Goal: Participate in discussion: Engage in conversation with other users on a specific topic

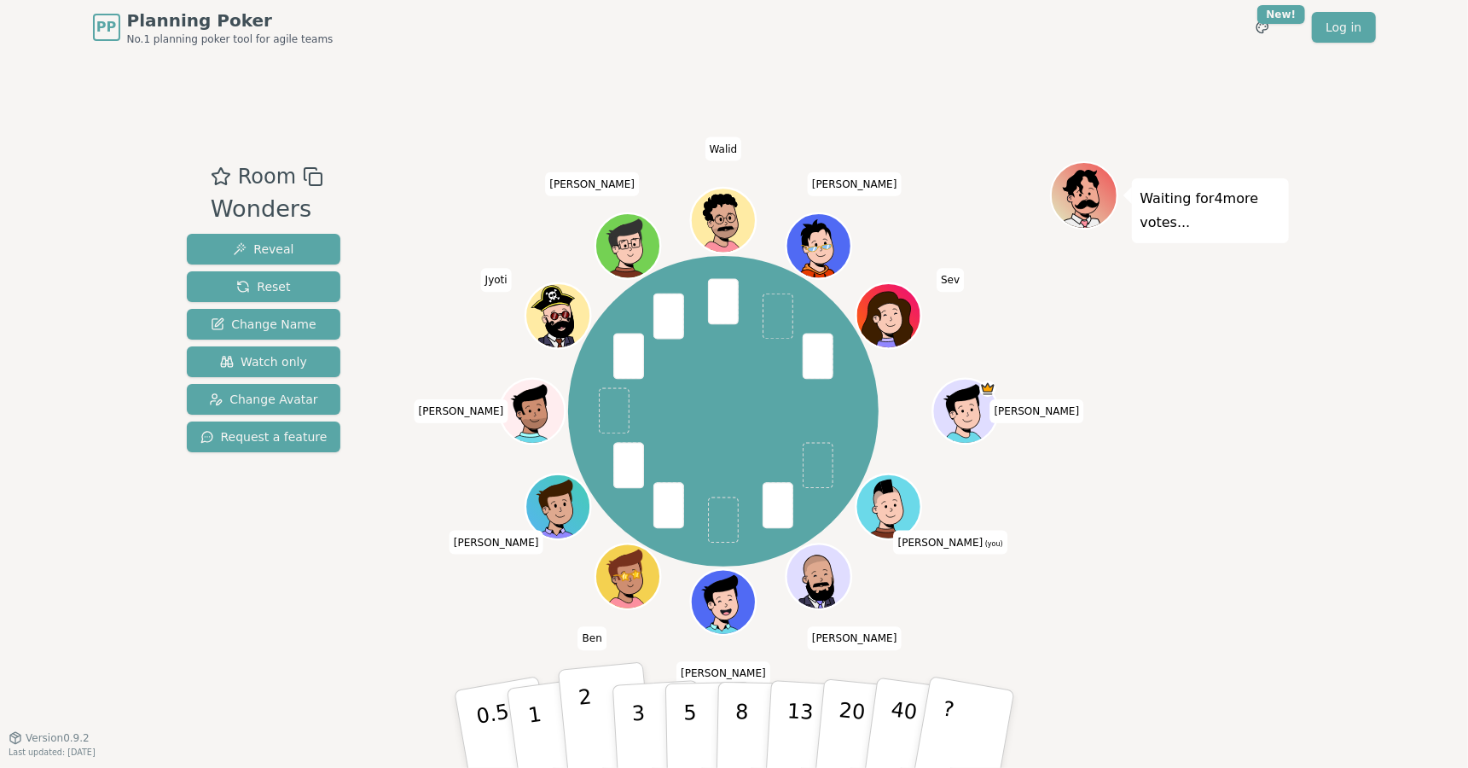
click at [586, 717] on p "2" at bounding box center [588, 731] width 22 height 93
click at [1183, 588] on div "Waiting for 3 more votes..." at bounding box center [1169, 395] width 239 height 469
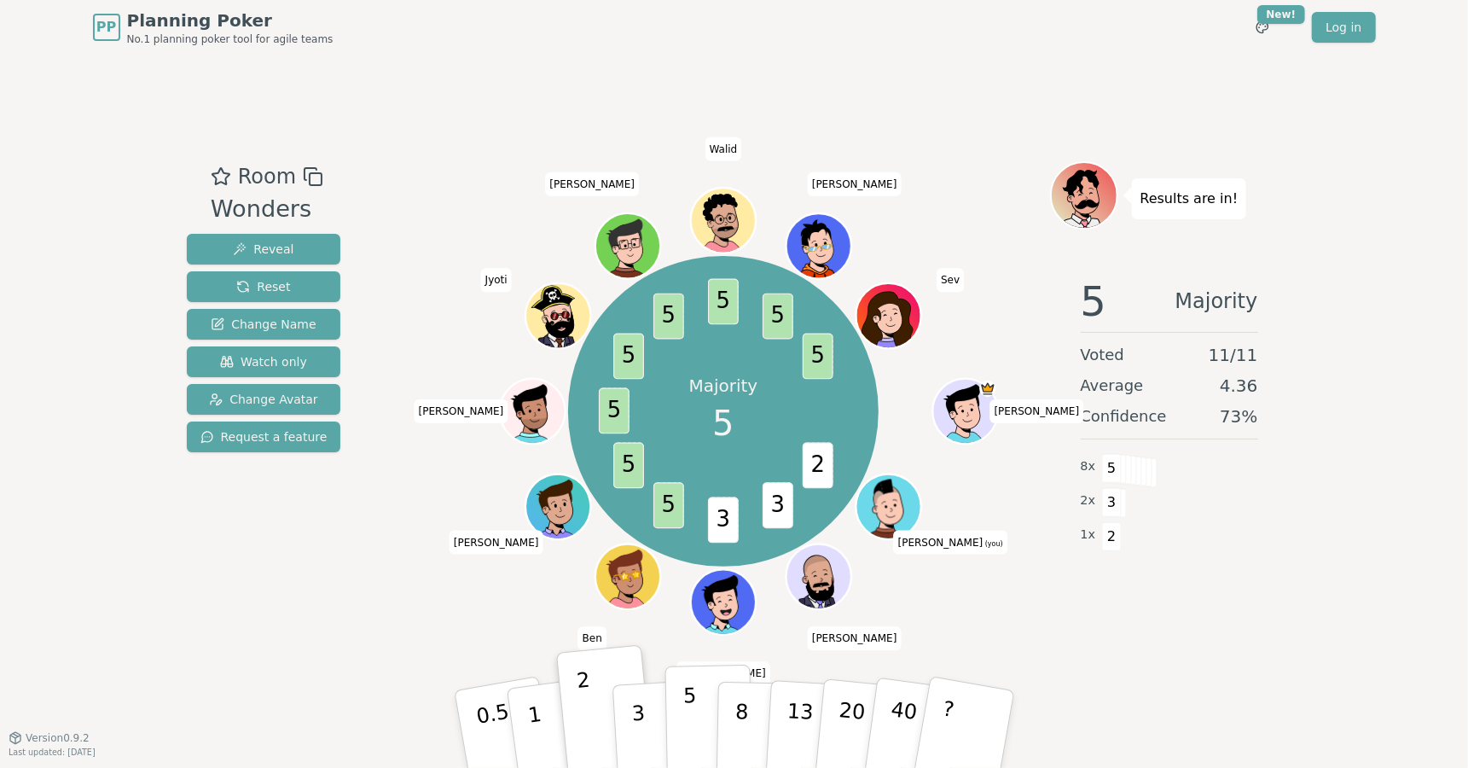
click at [692, 712] on p "5" at bounding box center [689, 729] width 14 height 92
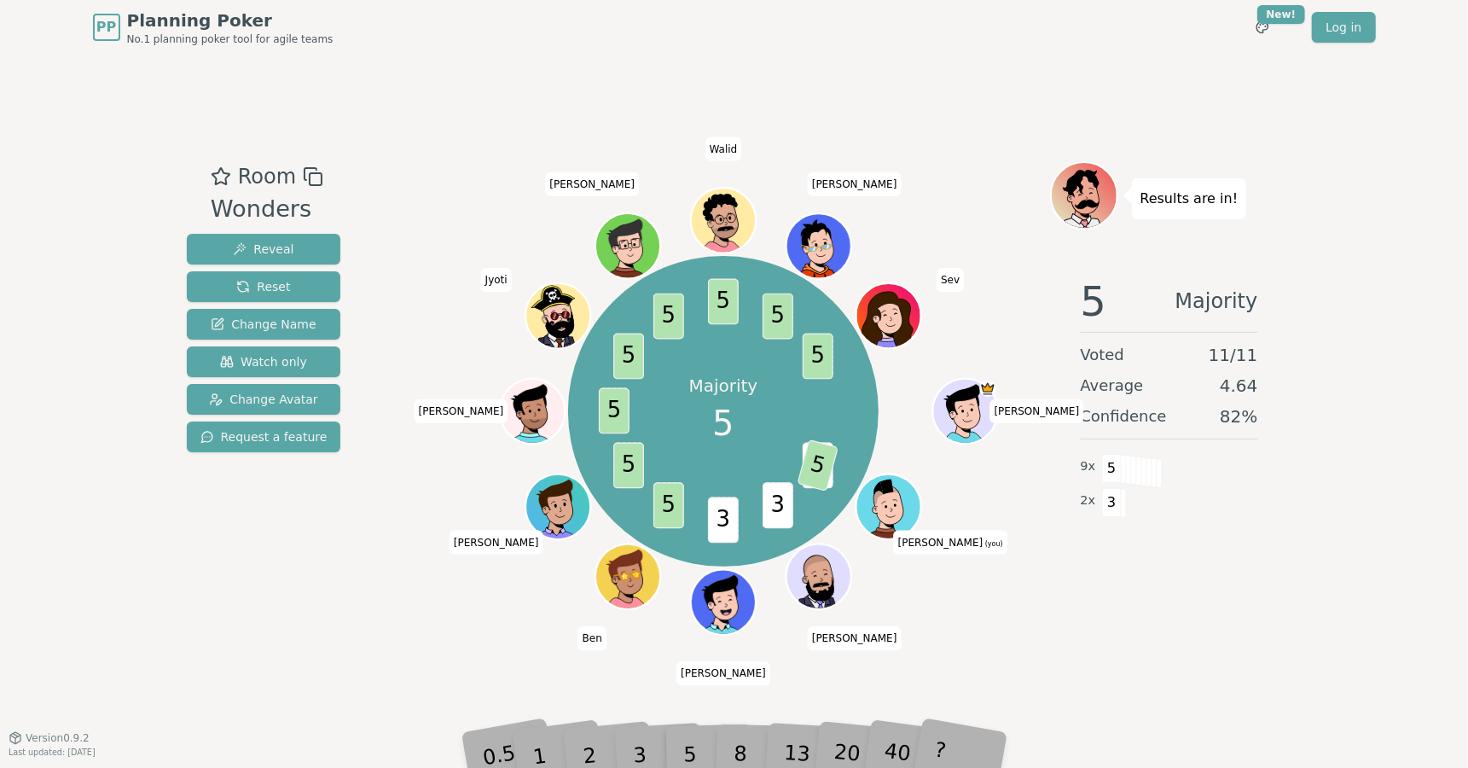
click at [1168, 626] on div "Results are in! 5 Majority Voted 11 / 11 Average 4.64 Confidence 82 % 9 x 5 2 x…" at bounding box center [1169, 395] width 239 height 469
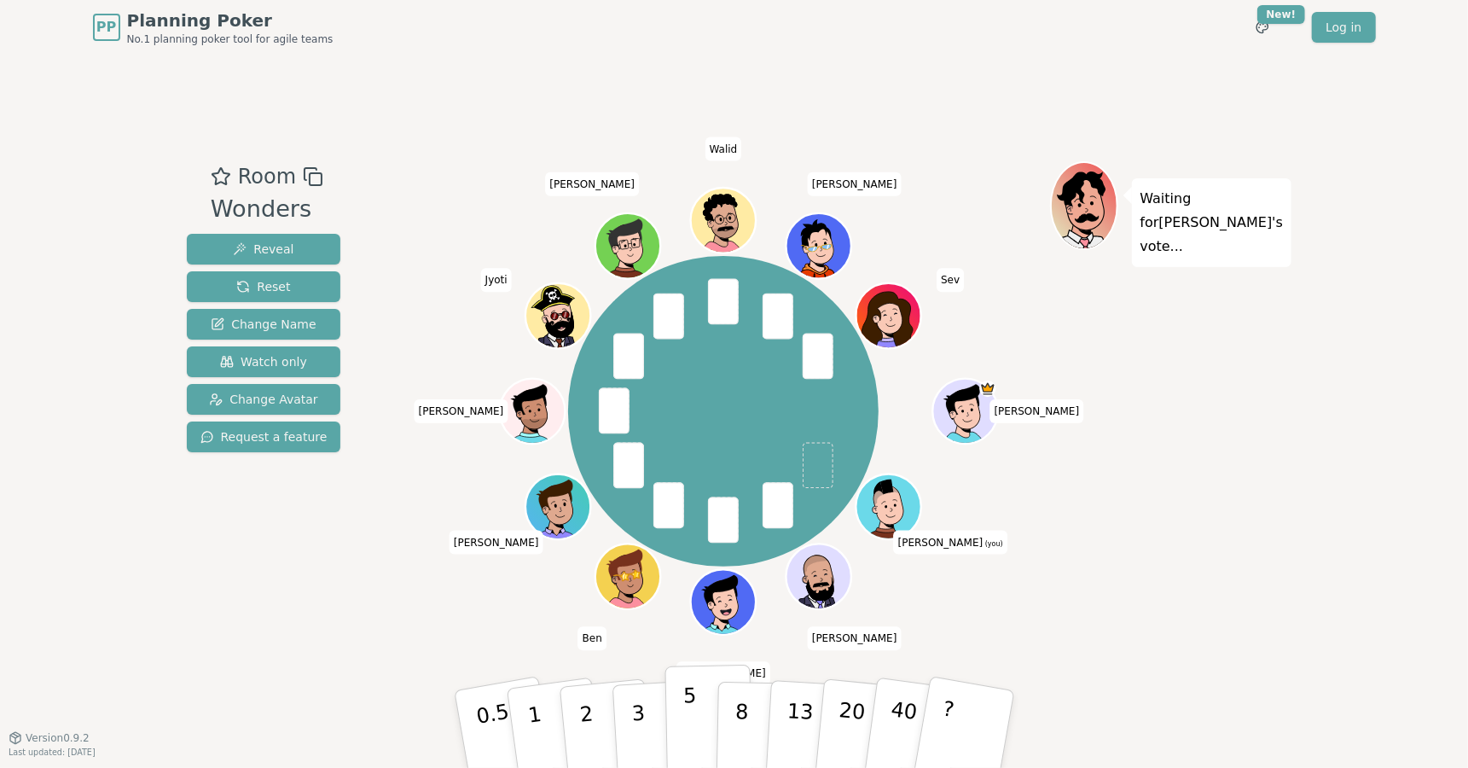
click at [691, 712] on p "5" at bounding box center [689, 729] width 14 height 92
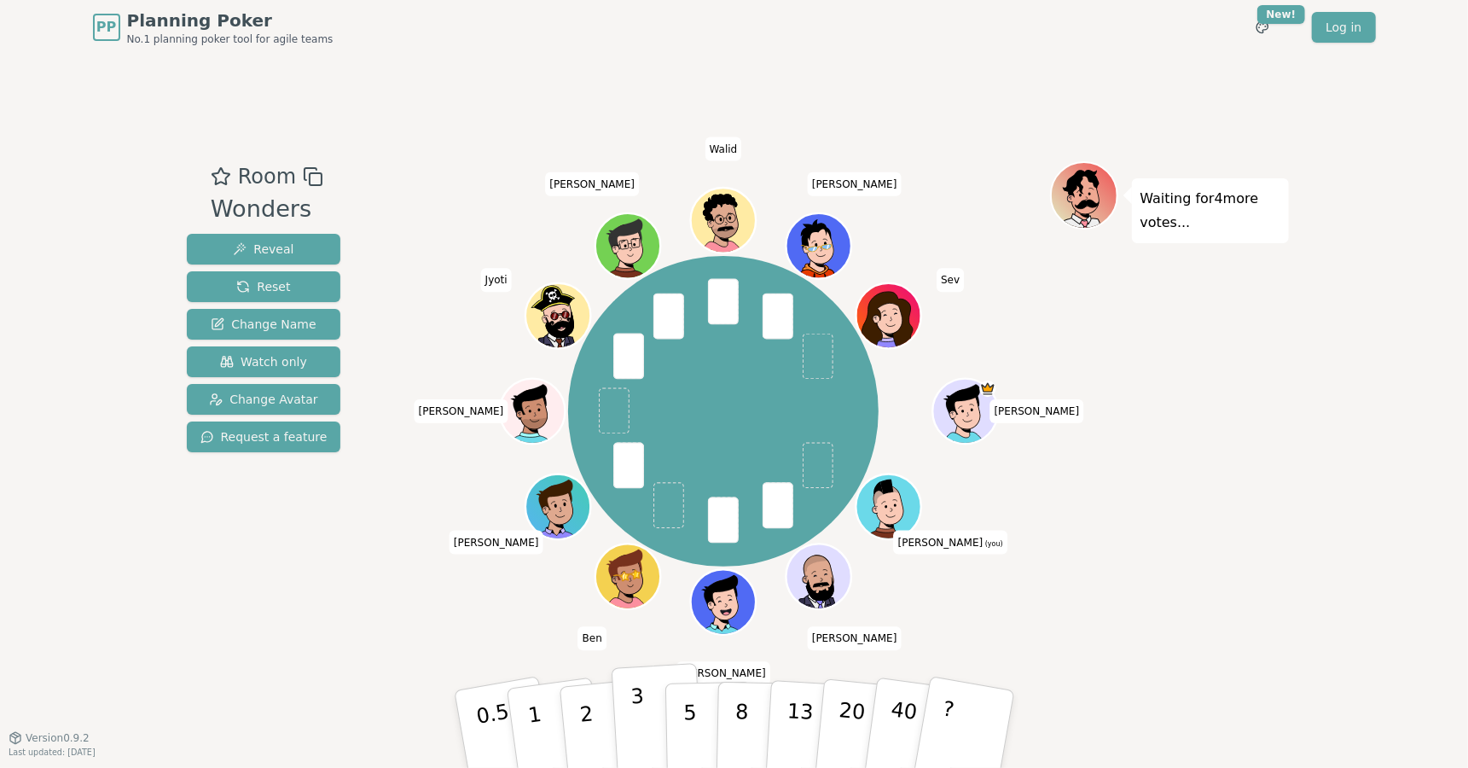
click at [647, 716] on button "3" at bounding box center [657, 729] width 93 height 133
click at [1175, 617] on div "Waiting for 3 more votes..." at bounding box center [1169, 395] width 239 height 469
click at [1161, 621] on div "Waiting for 3 more votes..." at bounding box center [1169, 395] width 239 height 469
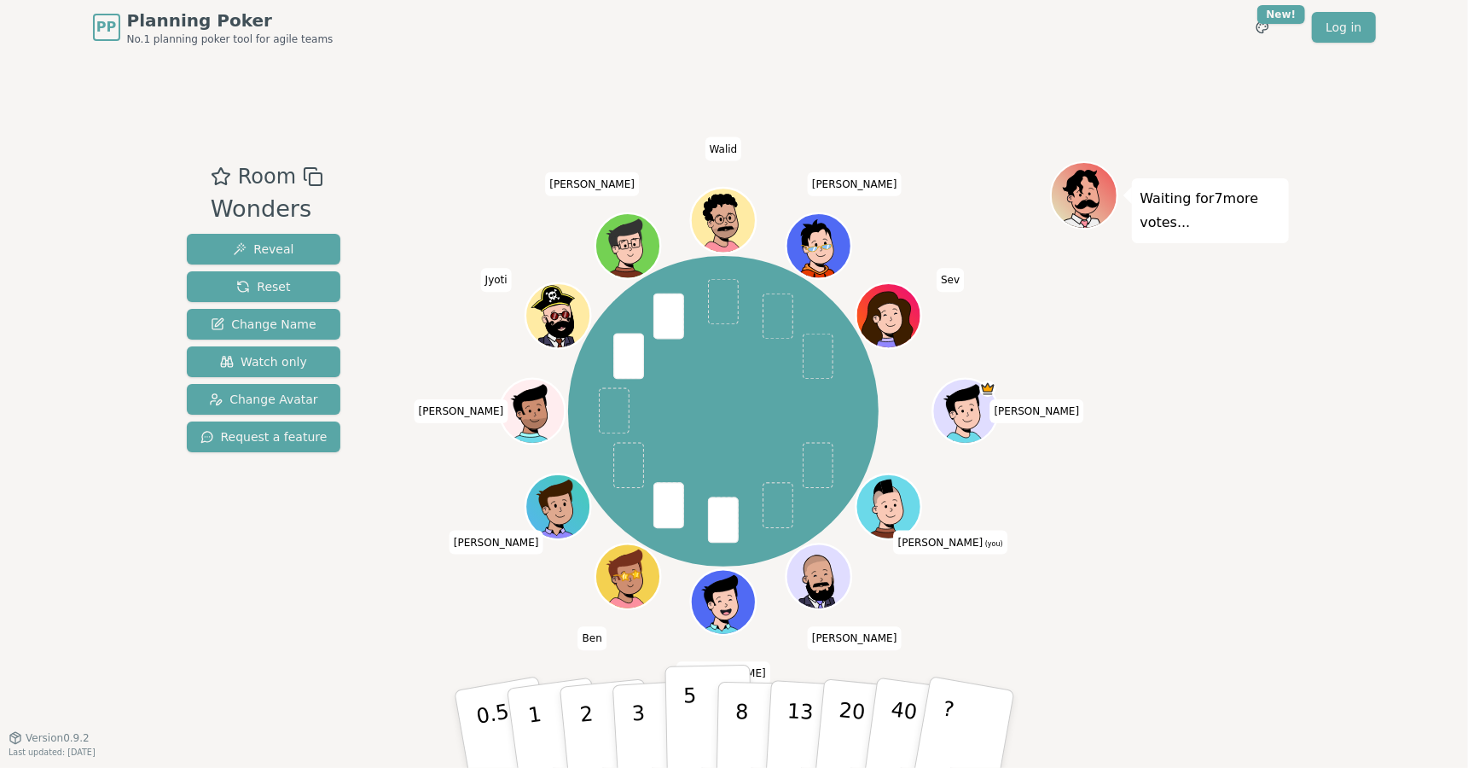
click at [692, 727] on p "5" at bounding box center [689, 729] width 14 height 92
click at [1276, 585] on div "Waiting for 2 more votes..." at bounding box center [1169, 395] width 239 height 469
click at [680, 712] on button "5" at bounding box center [708, 729] width 88 height 130
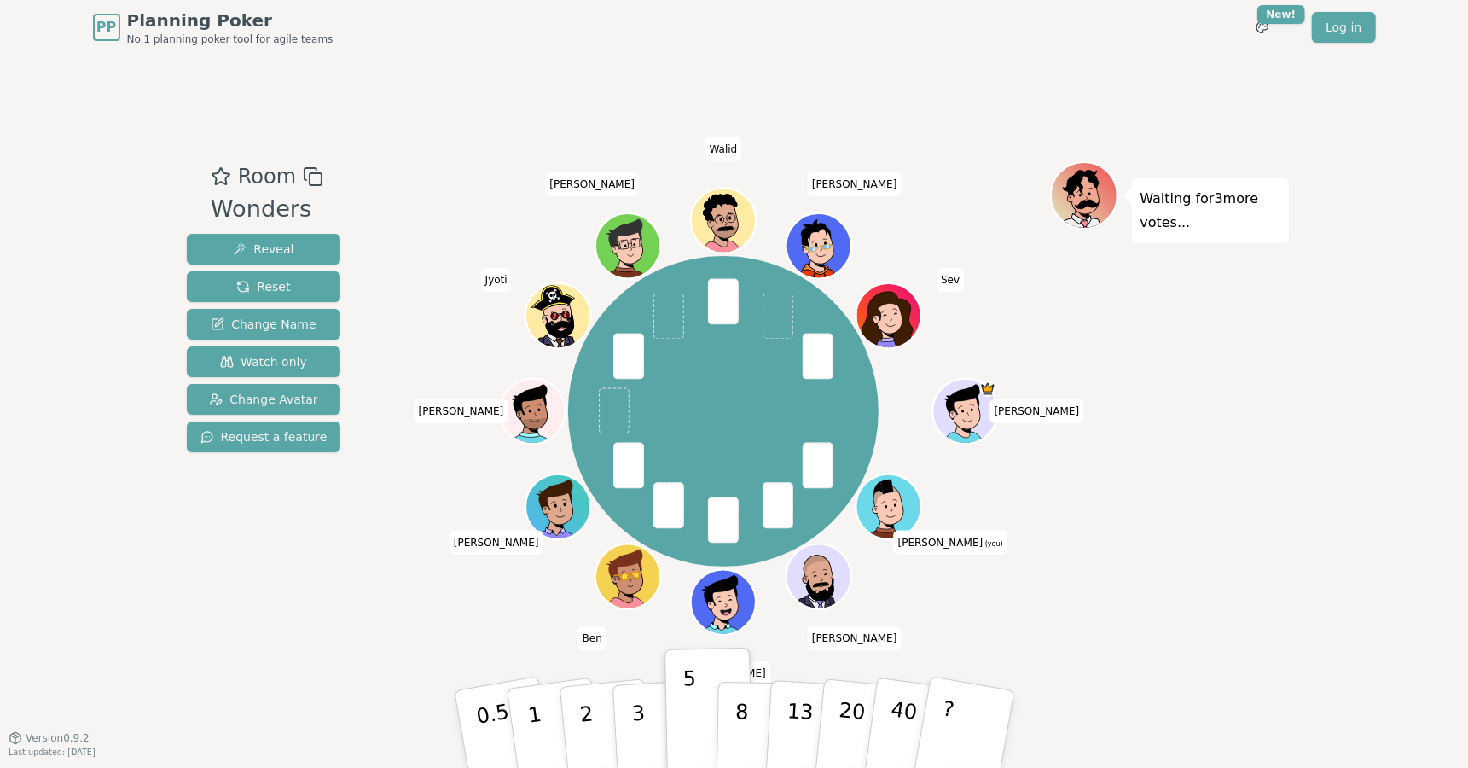
click at [1235, 618] on div "Waiting for 3 more votes..." at bounding box center [1169, 395] width 239 height 469
click at [640, 720] on p "3" at bounding box center [638, 730] width 19 height 93
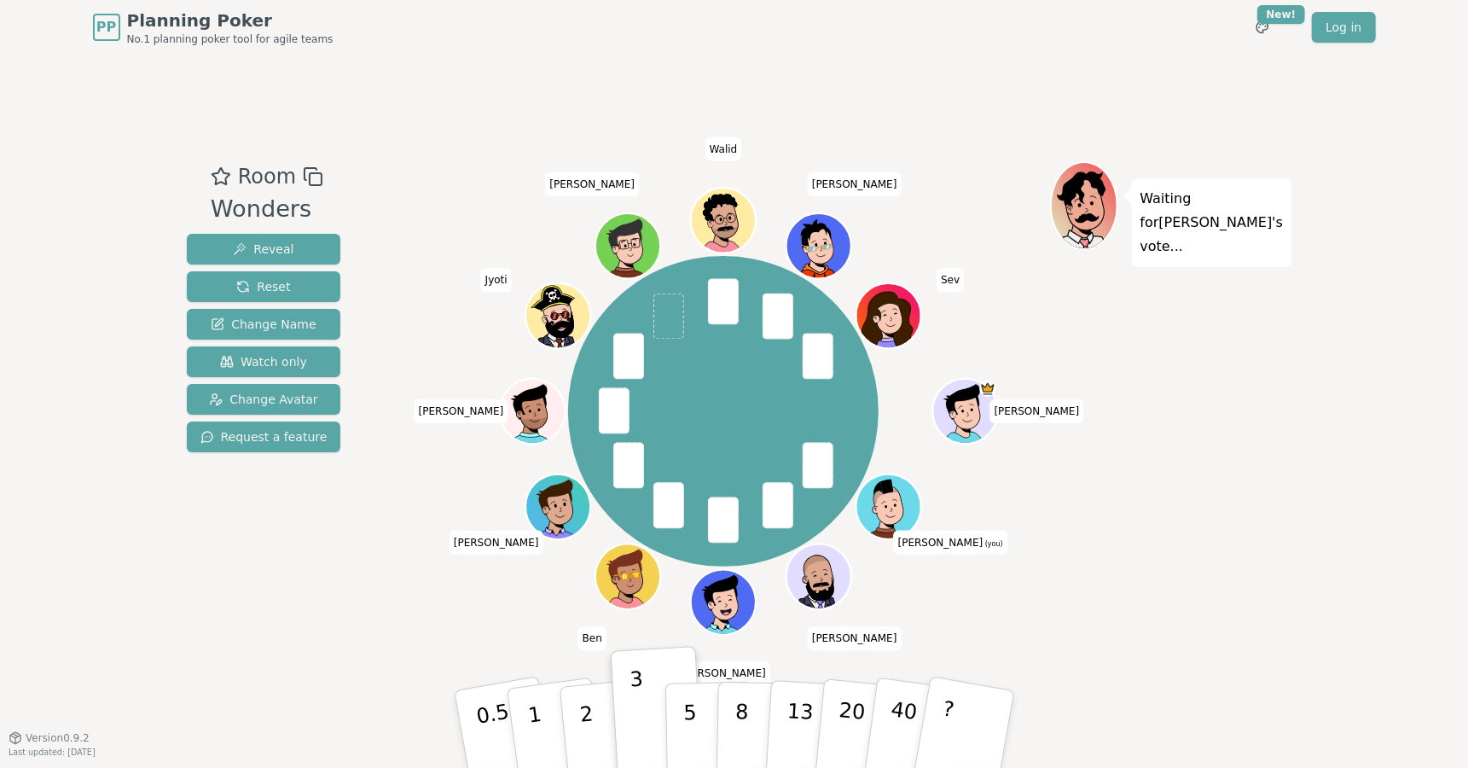
click at [1173, 639] on div "Room Wonders Reveal Reset Change Name Watch only Change Avatar Request a featur…" at bounding box center [734, 396] width 1109 height 682
click at [696, 716] on button "5" at bounding box center [708, 729] width 88 height 130
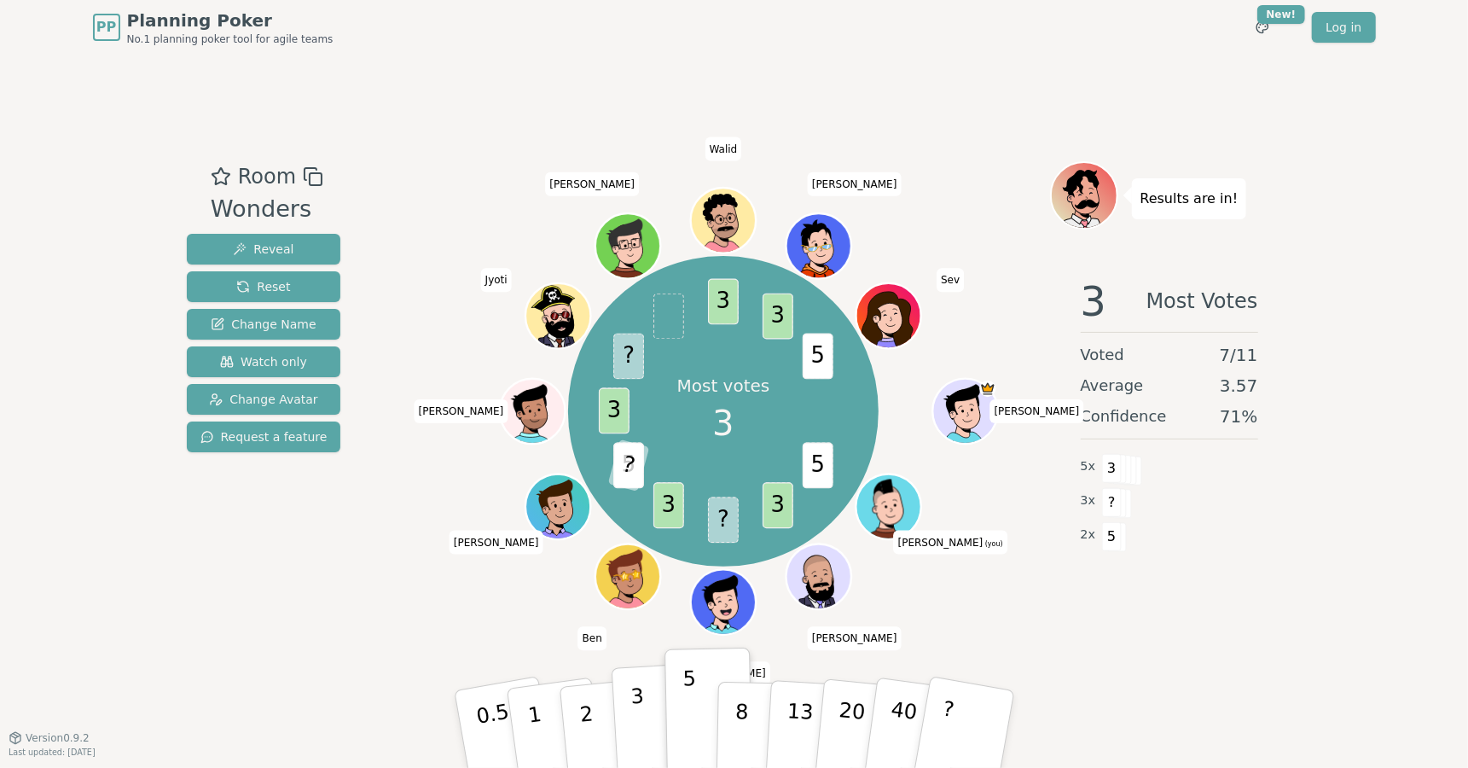
click at [645, 709] on button "3" at bounding box center [657, 729] width 93 height 133
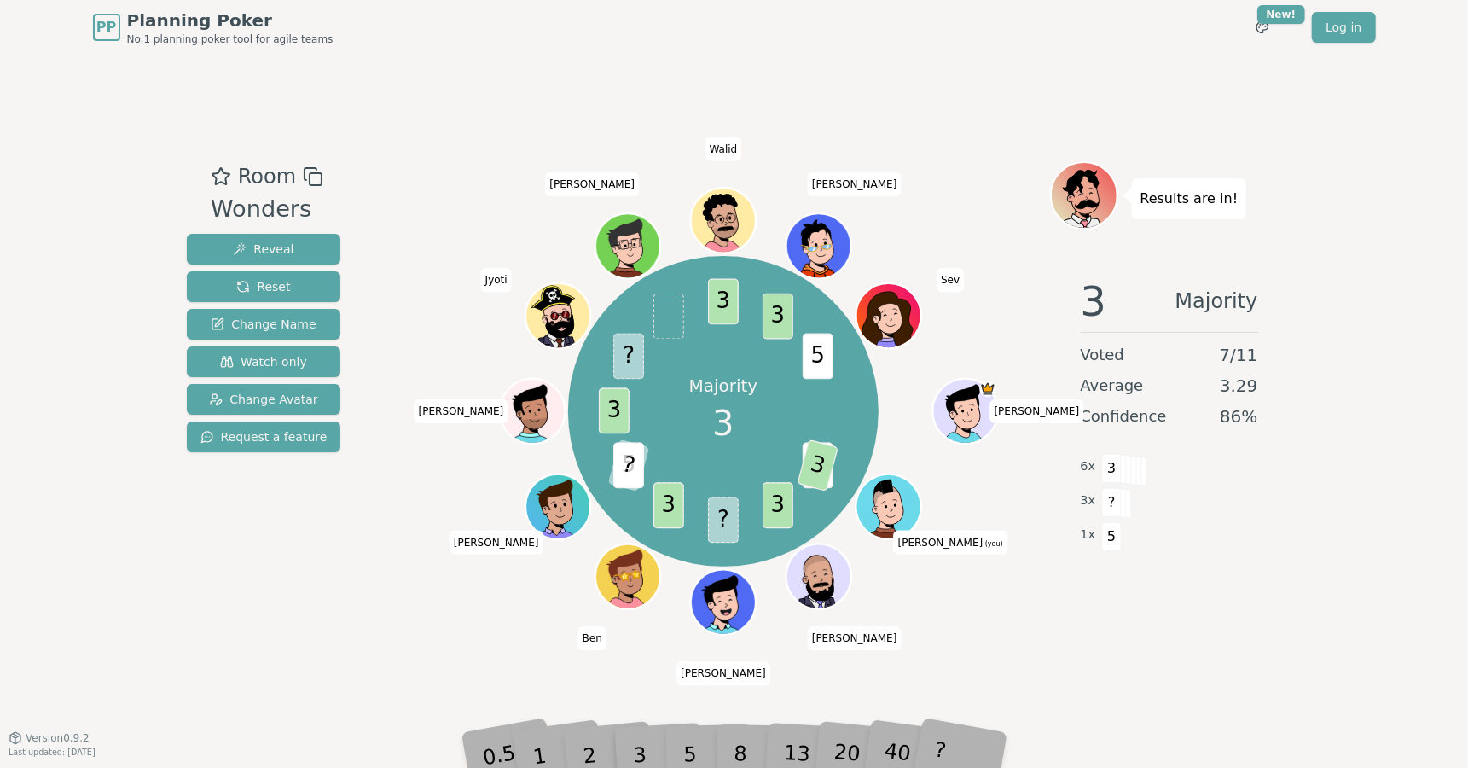
click at [1185, 662] on div "Room Wonders Reveal Reset Change Name Watch only Change Avatar Request a featur…" at bounding box center [734, 396] width 1109 height 682
